Goal: Task Accomplishment & Management: Use online tool/utility

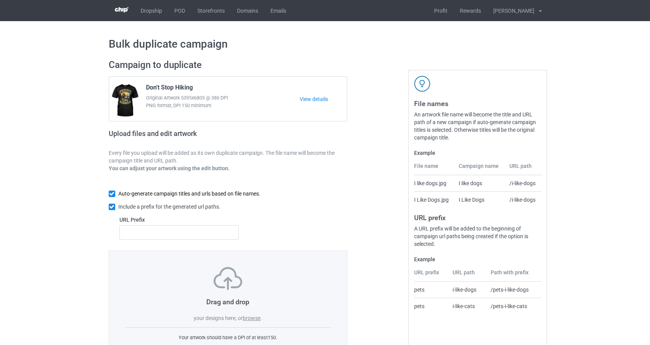
click at [109, 193] on input "checkbox" at bounding box center [112, 194] width 7 height 7
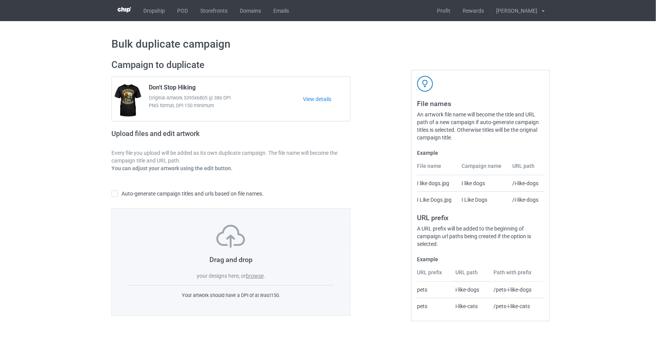
click at [110, 193] on div "Campaign to duplicate Don't Stop Hiking Original Artwork 5395x6805 @ 386 DPI PN…" at bounding box center [231, 188] width 250 height 268
click at [113, 194] on input "checkbox" at bounding box center [114, 194] width 7 height 7
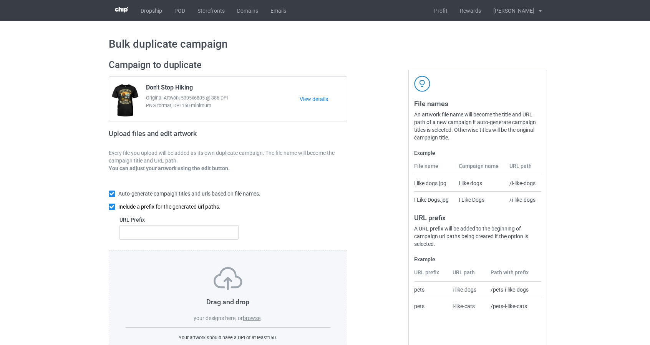
click at [113, 206] on input "checkbox" at bounding box center [112, 207] width 7 height 7
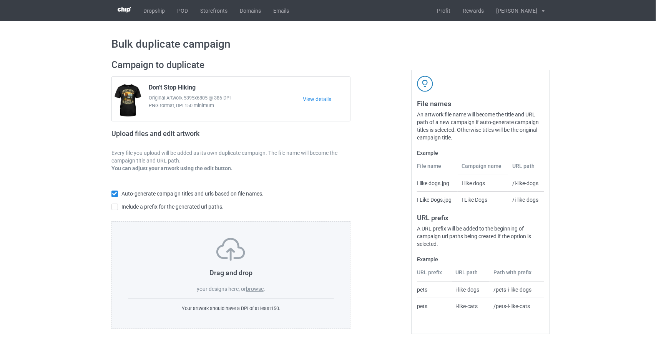
click at [256, 291] on label "browse" at bounding box center [255, 289] width 18 height 6
click at [0, 0] on input "browse" at bounding box center [0, 0] width 0 height 0
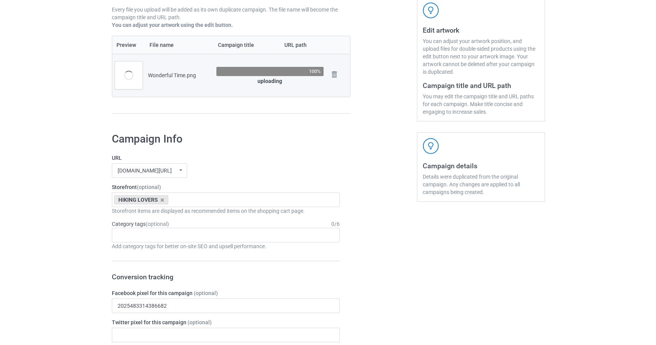
scroll to position [138, 0]
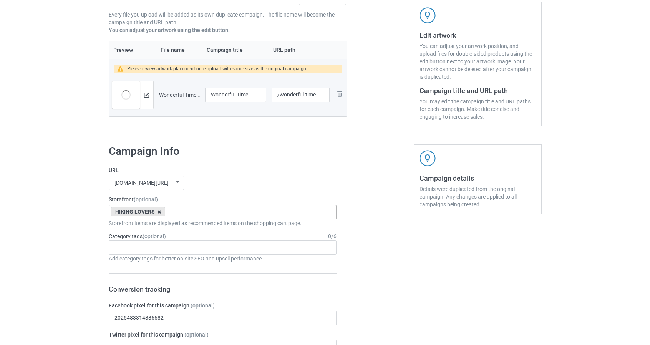
click at [159, 213] on icon at bounding box center [159, 211] width 4 height 5
click at [146, 95] on img at bounding box center [146, 95] width 5 height 5
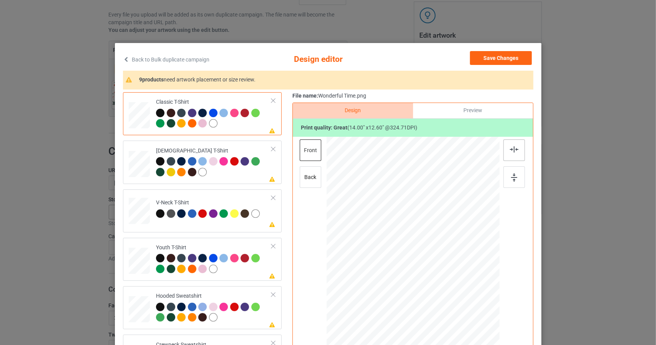
click at [511, 148] on img at bounding box center [514, 149] width 8 height 6
click at [511, 174] on img at bounding box center [514, 177] width 6 height 8
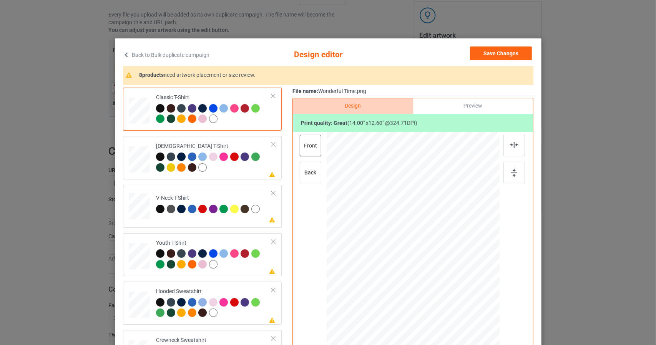
scroll to position [0, 0]
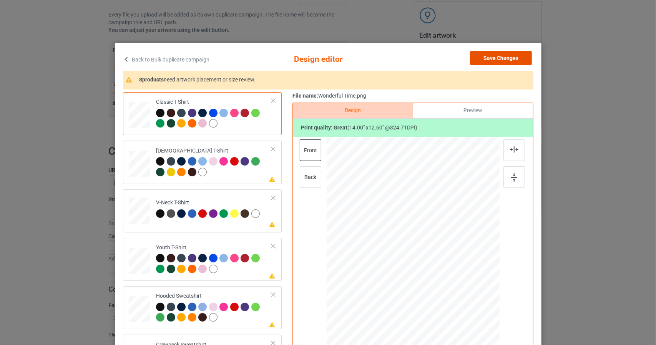
click at [508, 58] on button "Save Changes" at bounding box center [501, 58] width 62 height 14
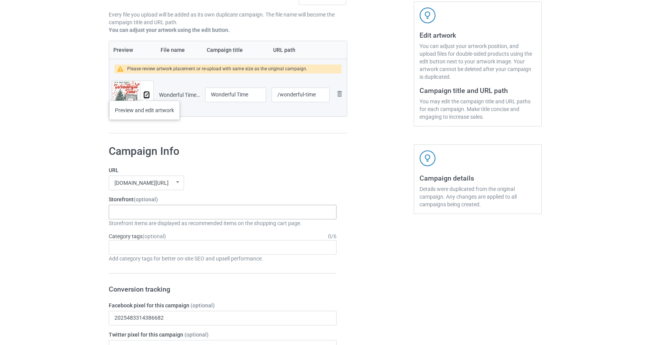
click at [144, 93] on img at bounding box center [146, 95] width 5 height 5
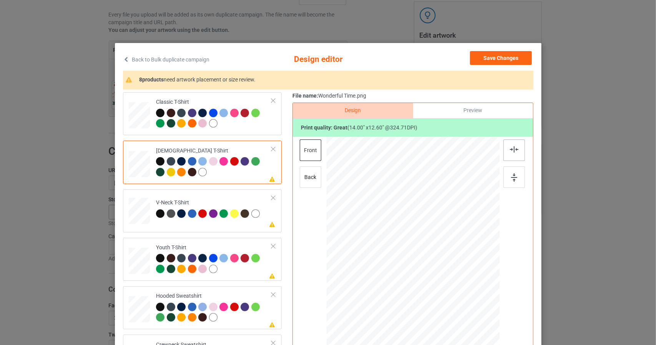
click at [513, 147] on img at bounding box center [514, 149] width 8 height 6
click at [509, 189] on div at bounding box center [514, 167] width 23 height 54
click at [135, 206] on div at bounding box center [140, 209] width 10 height 11
click at [513, 150] on img at bounding box center [514, 149] width 8 height 6
click at [512, 179] on img at bounding box center [514, 177] width 6 height 8
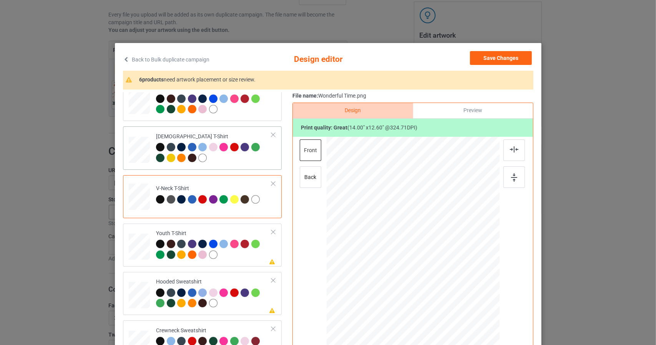
scroll to position [77, 0]
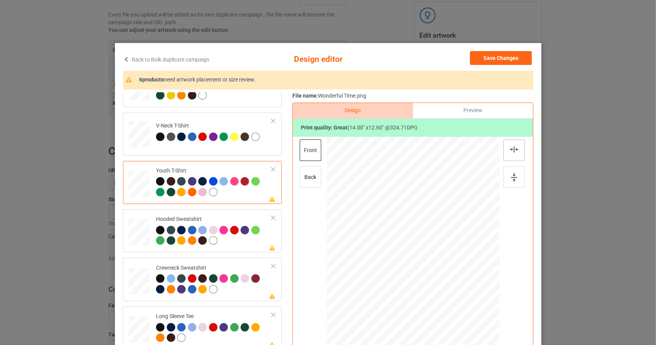
click at [514, 148] on img at bounding box center [514, 149] width 8 height 6
click at [511, 177] on img at bounding box center [514, 177] width 6 height 8
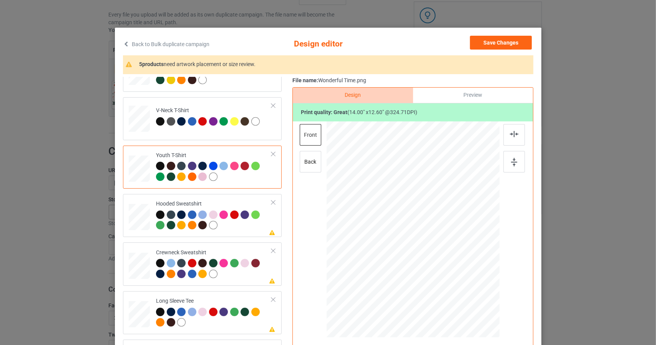
scroll to position [38, 0]
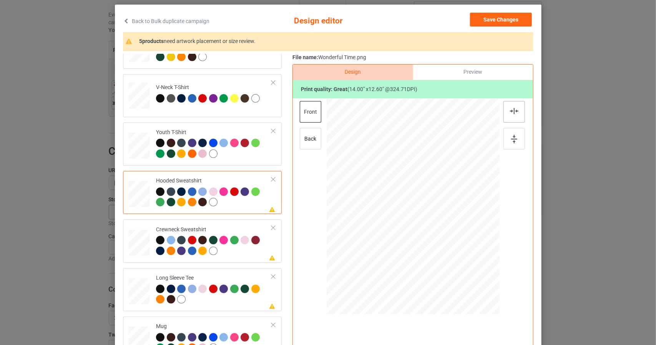
click at [513, 110] on img at bounding box center [514, 111] width 8 height 6
click at [514, 138] on img at bounding box center [514, 139] width 6 height 8
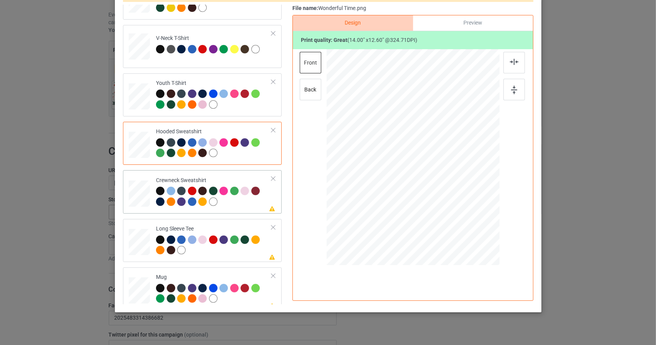
scroll to position [98, 0]
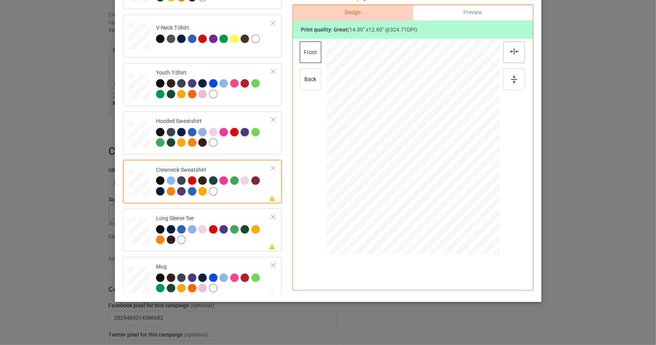
click at [510, 50] on img at bounding box center [514, 51] width 8 height 6
click at [513, 83] on div at bounding box center [514, 79] width 22 height 22
click at [515, 51] on img at bounding box center [514, 51] width 8 height 6
click at [512, 77] on img at bounding box center [514, 79] width 6 height 8
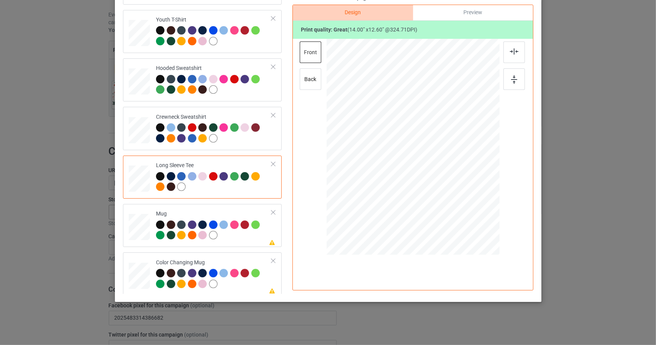
scroll to position [131, 0]
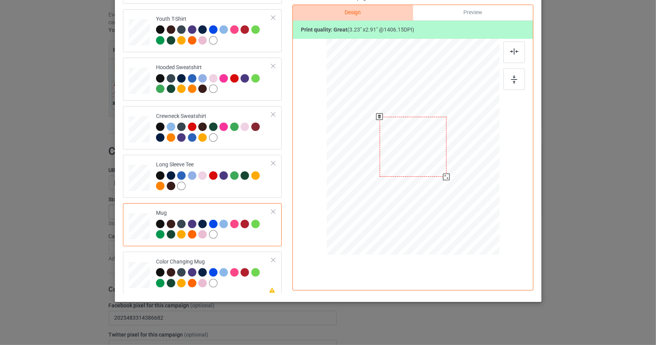
drag, startPoint x: 460, startPoint y: 191, endPoint x: 452, endPoint y: 158, distance: 33.5
click at [452, 158] on div at bounding box center [412, 147] width 173 height 72
